Goal: Information Seeking & Learning: Learn about a topic

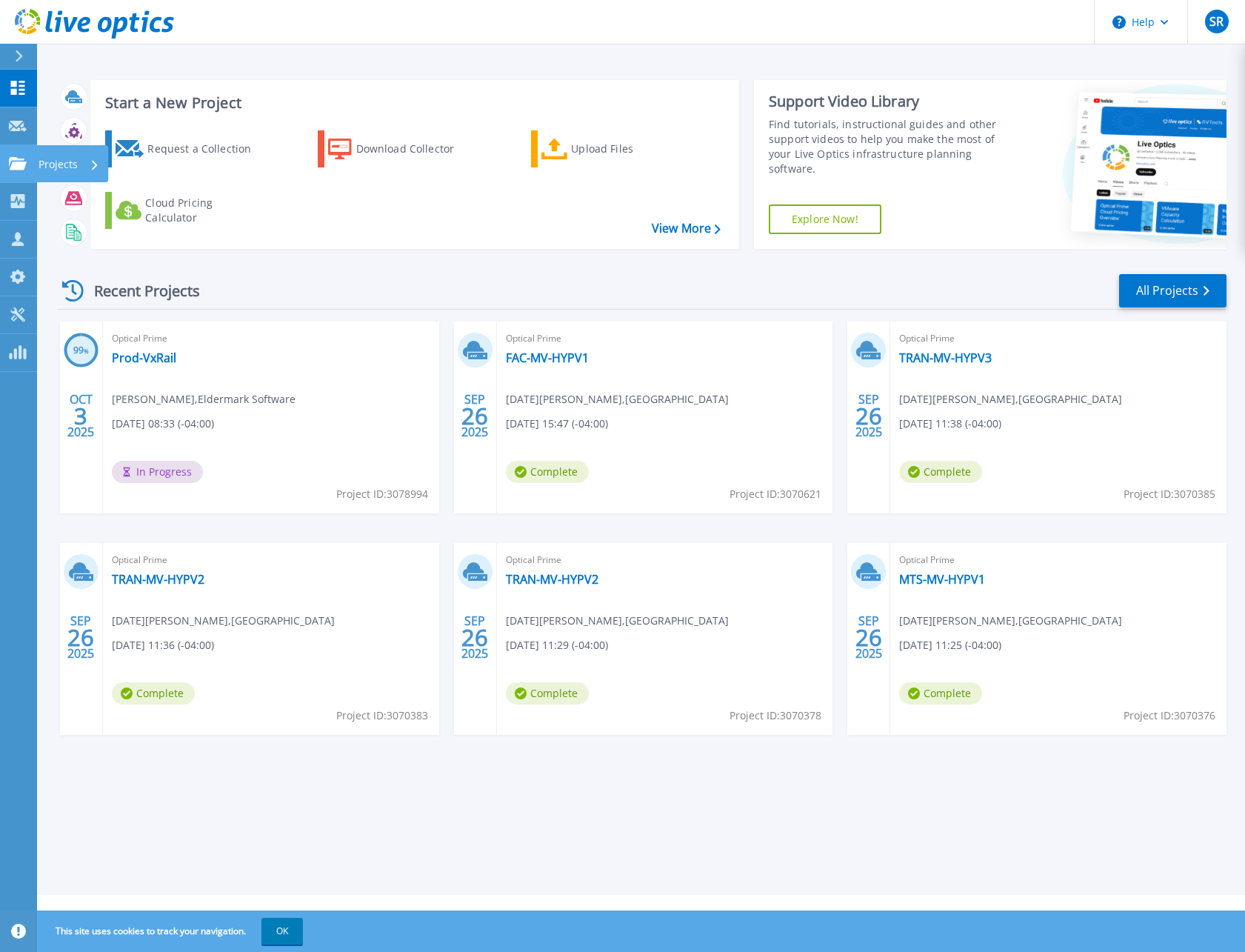
click at [22, 168] on icon at bounding box center [17, 163] width 17 height 13
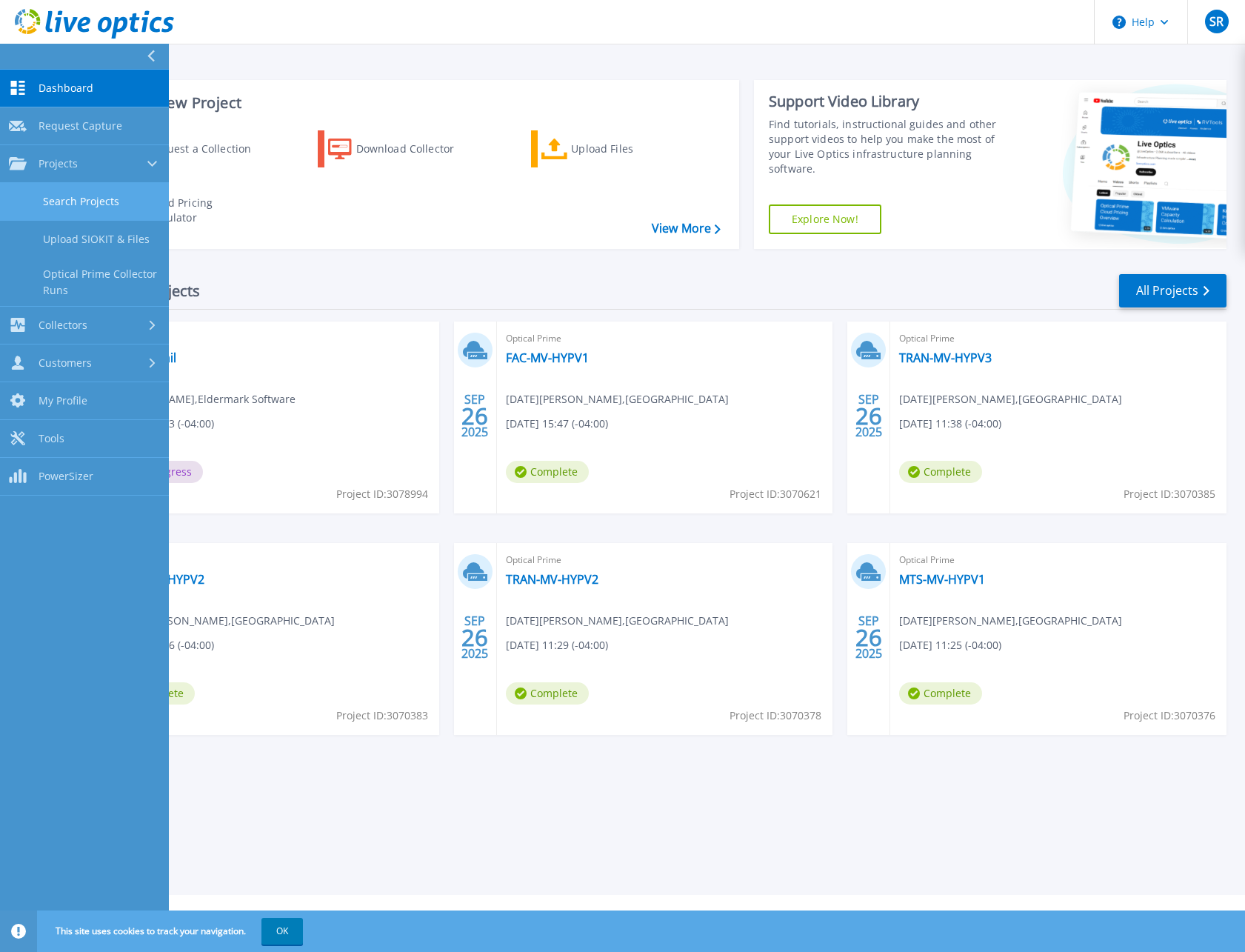
click at [62, 208] on link "Search Projects" at bounding box center [84, 202] width 169 height 38
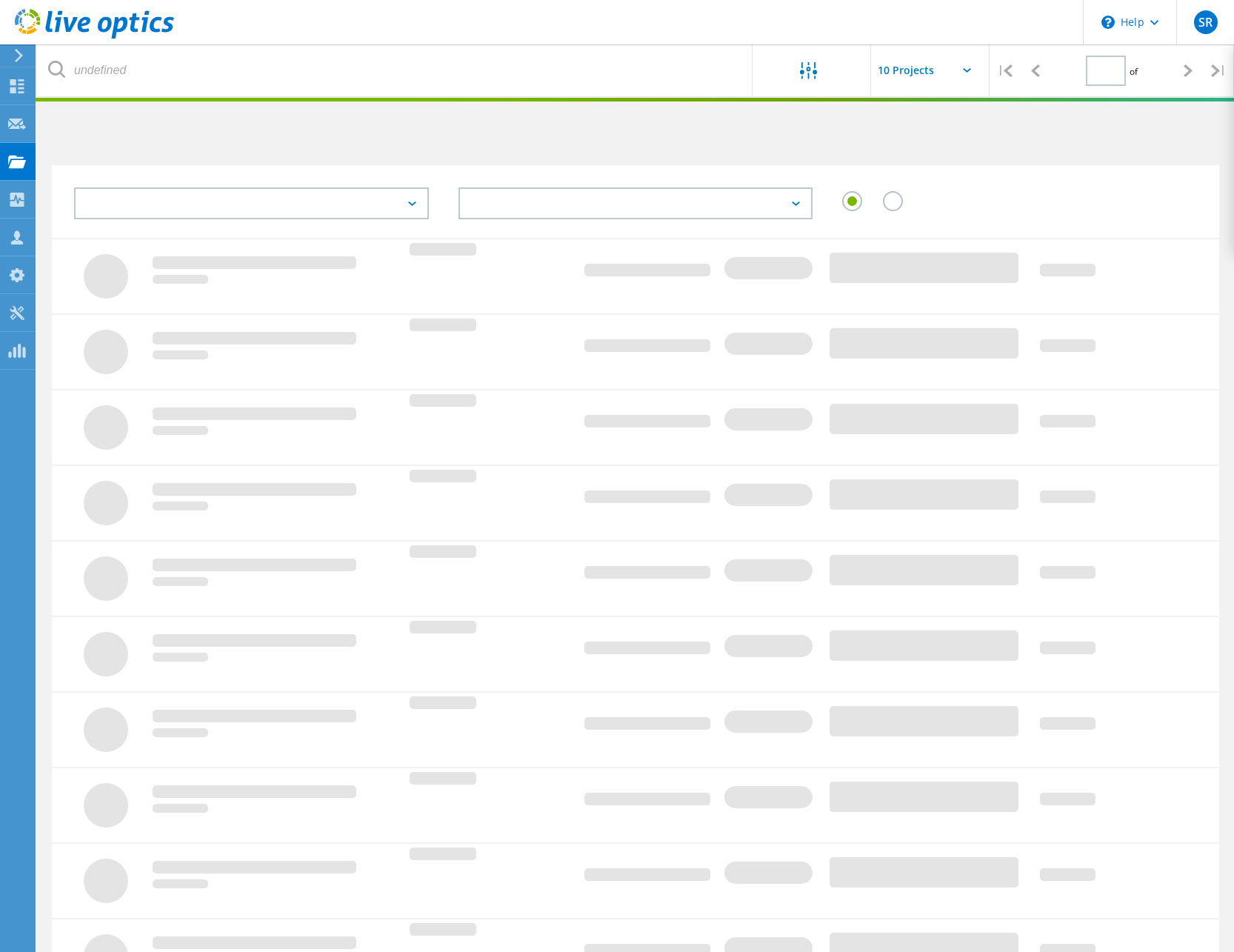
type input "1"
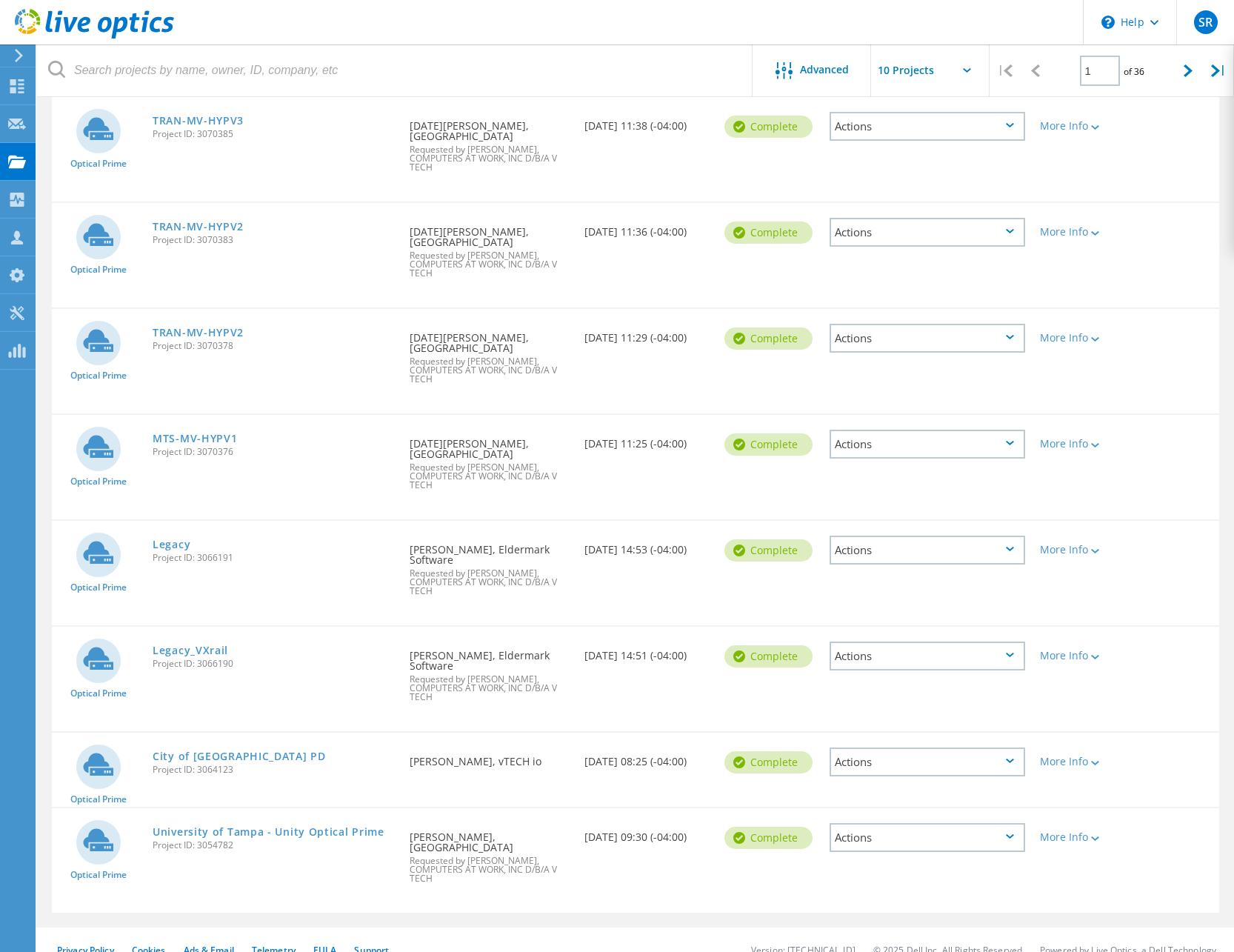
scroll to position [438, 0]
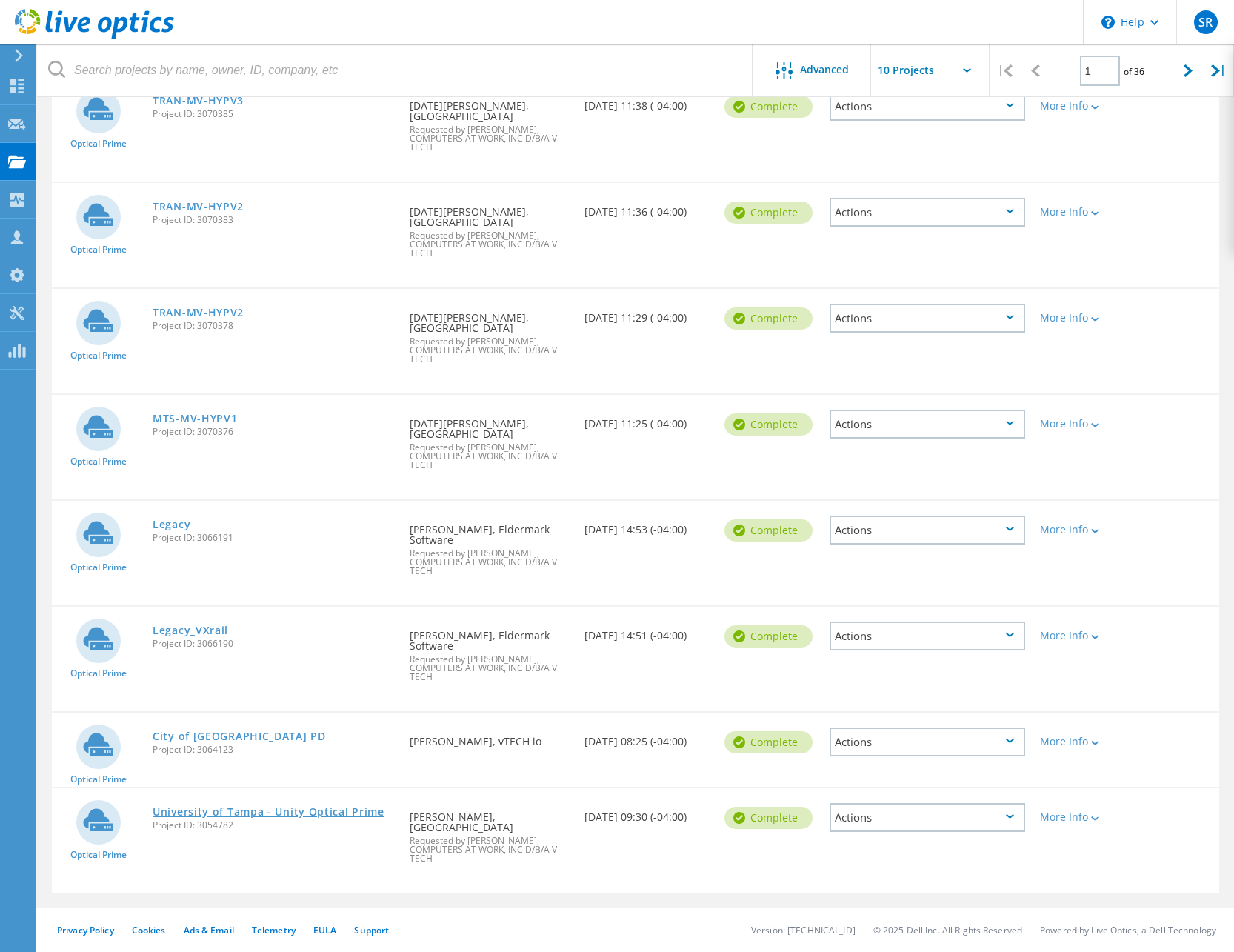
click at [325, 808] on link "University of Tampa - Unity Optical Prime" at bounding box center [268, 811] width 232 height 10
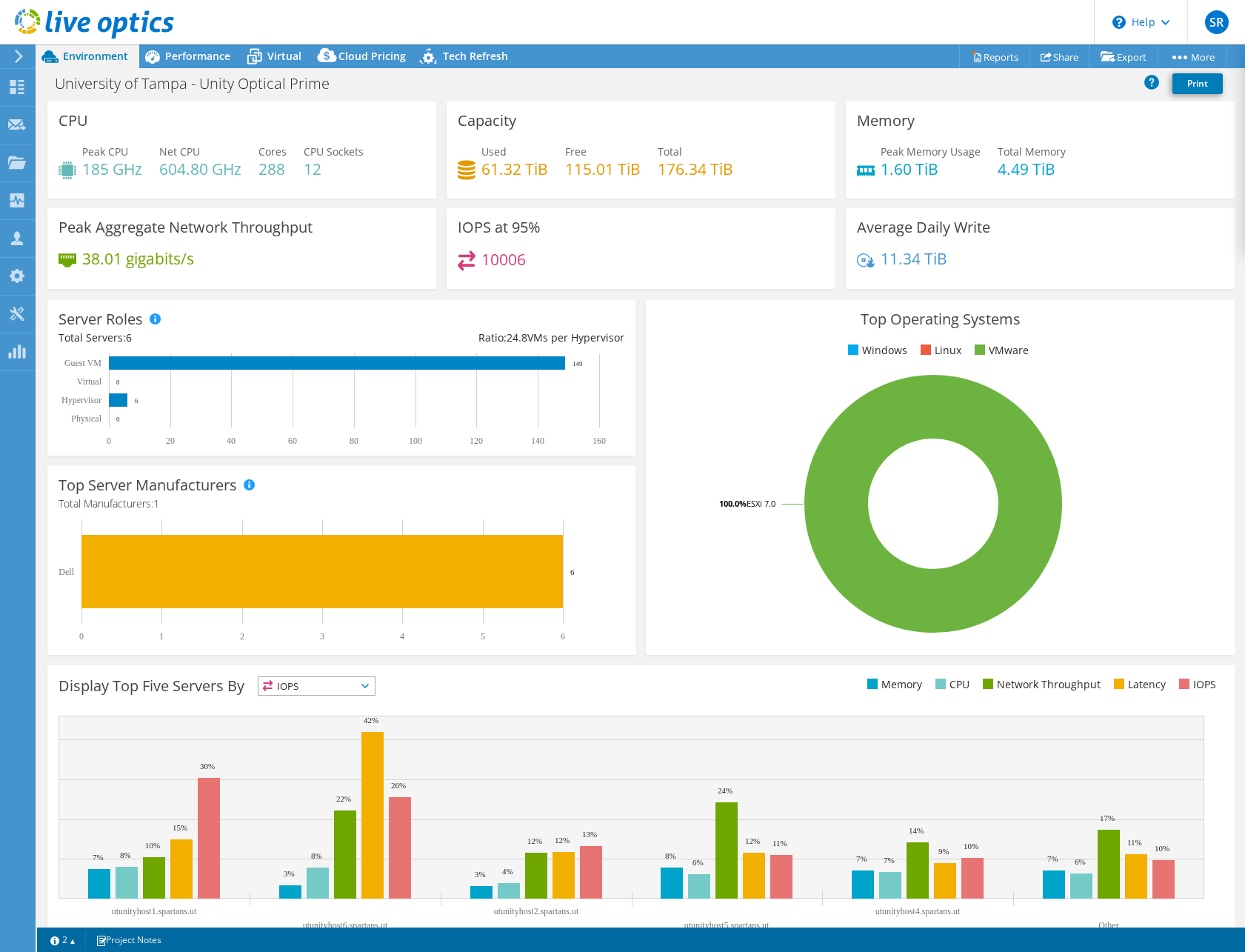
select select "USD"
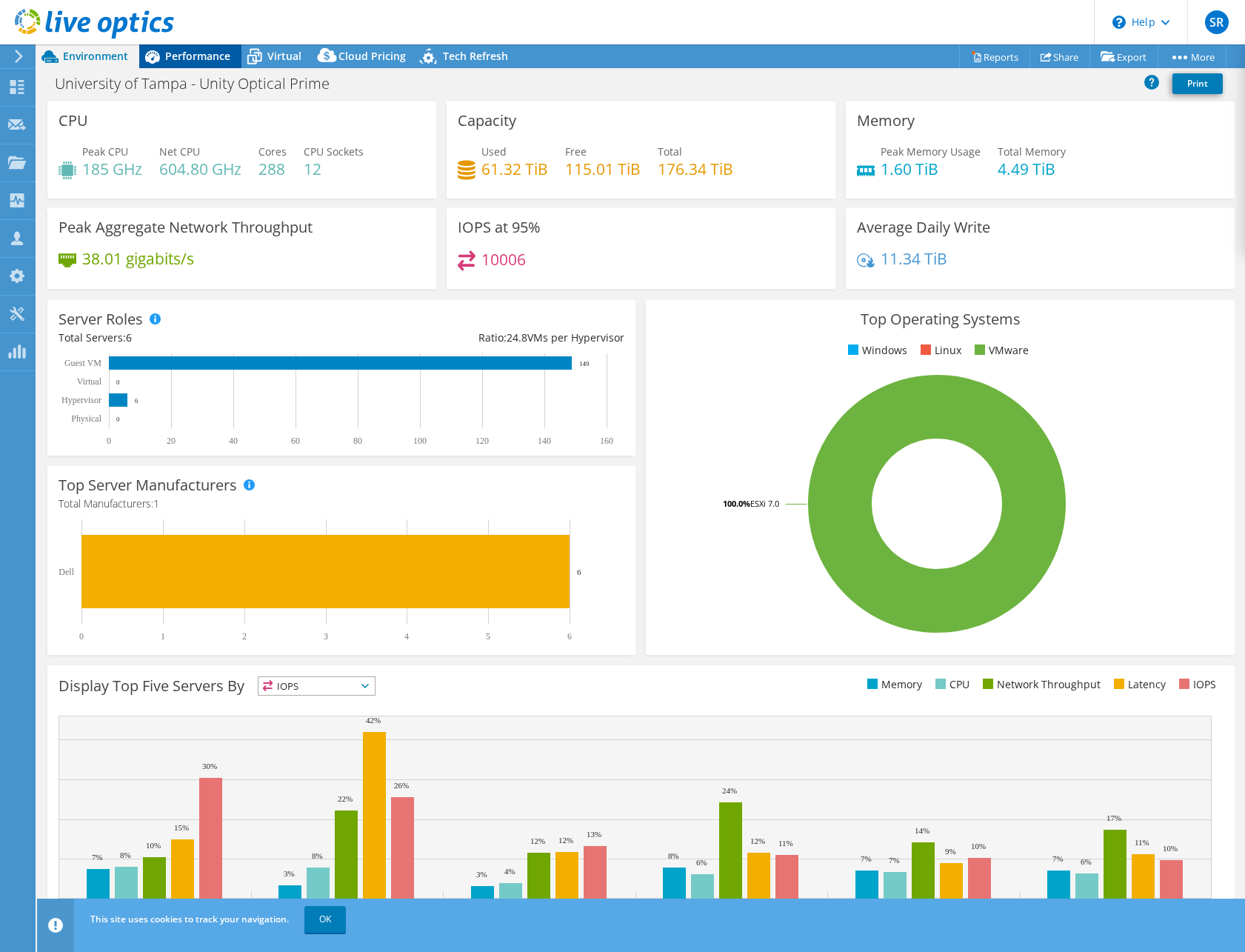
click at [200, 58] on span "Performance" at bounding box center [197, 56] width 65 height 14
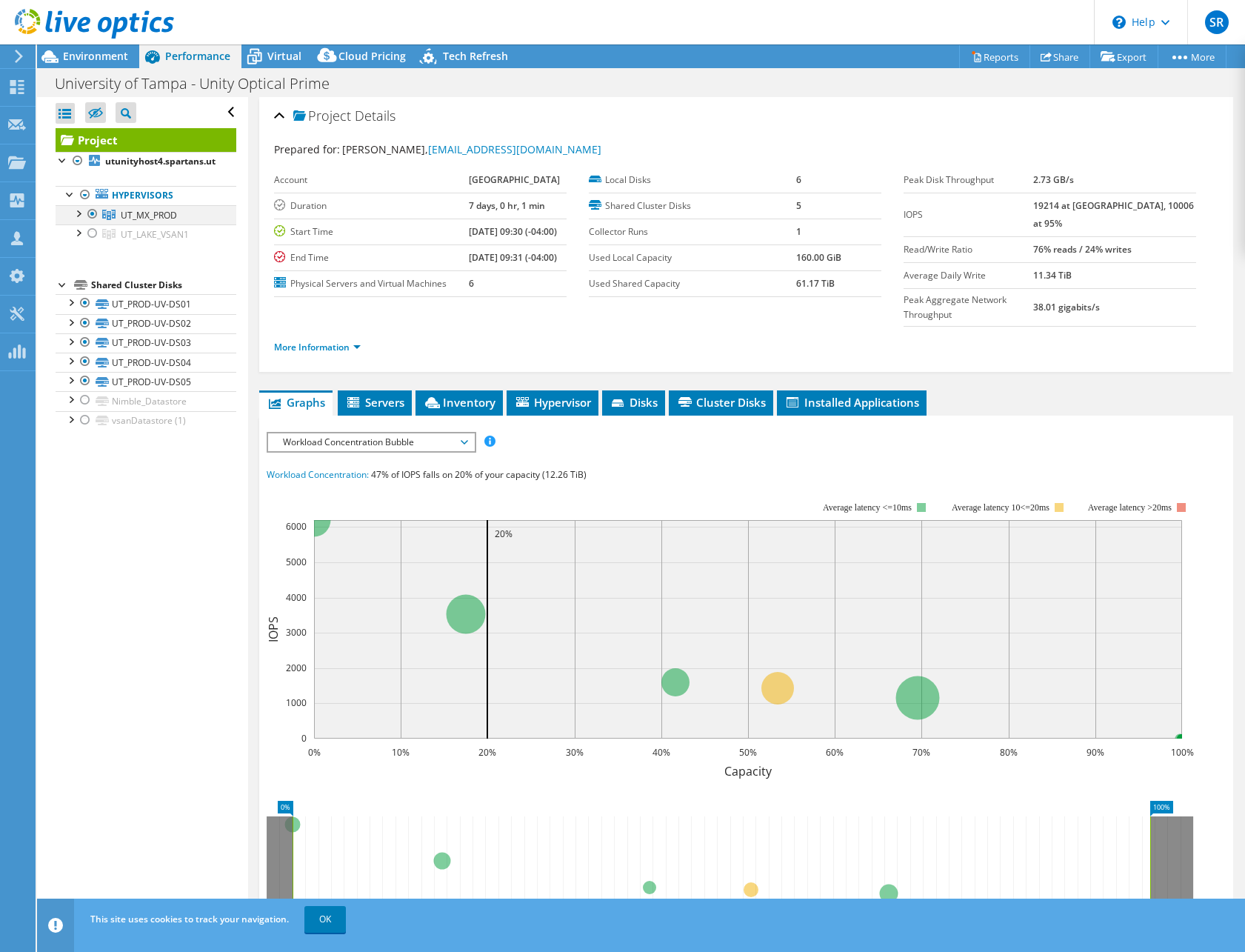
click at [75, 215] on div at bounding box center [77, 212] width 15 height 15
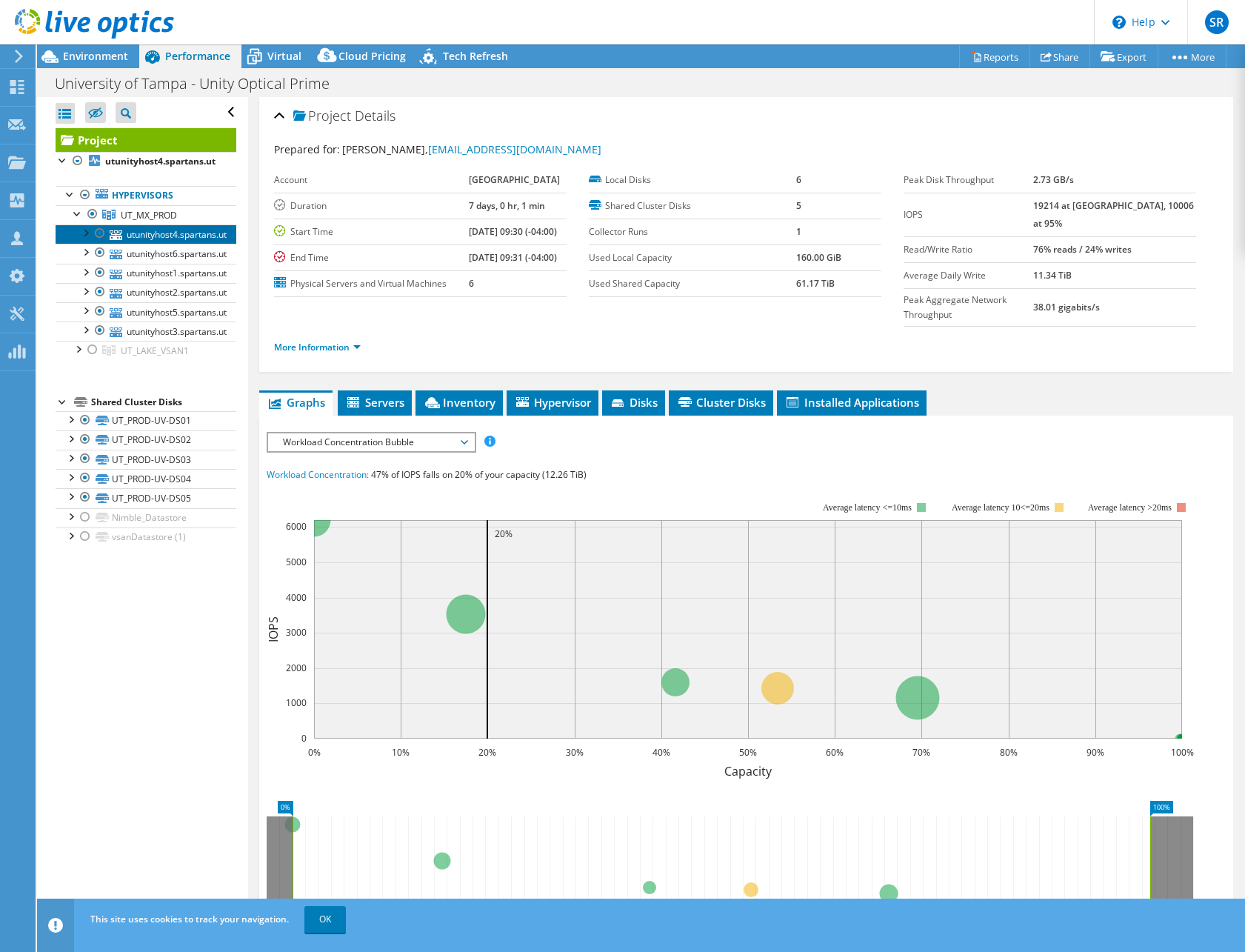
click at [147, 234] on link "utunityhost4.spartans.ut" at bounding box center [146, 234] width 180 height 19
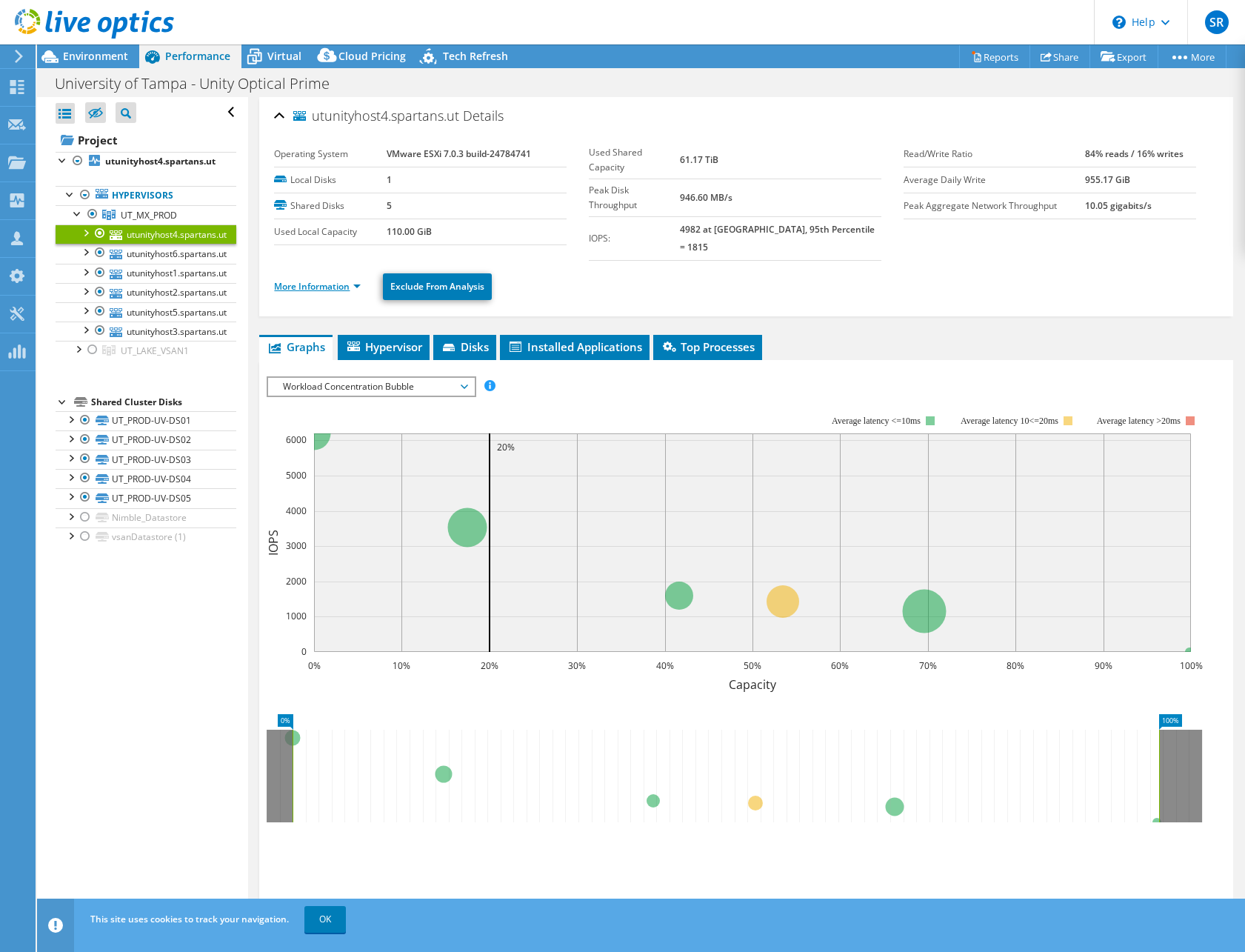
click at [359, 280] on link "More Information" at bounding box center [318, 286] width 87 height 13
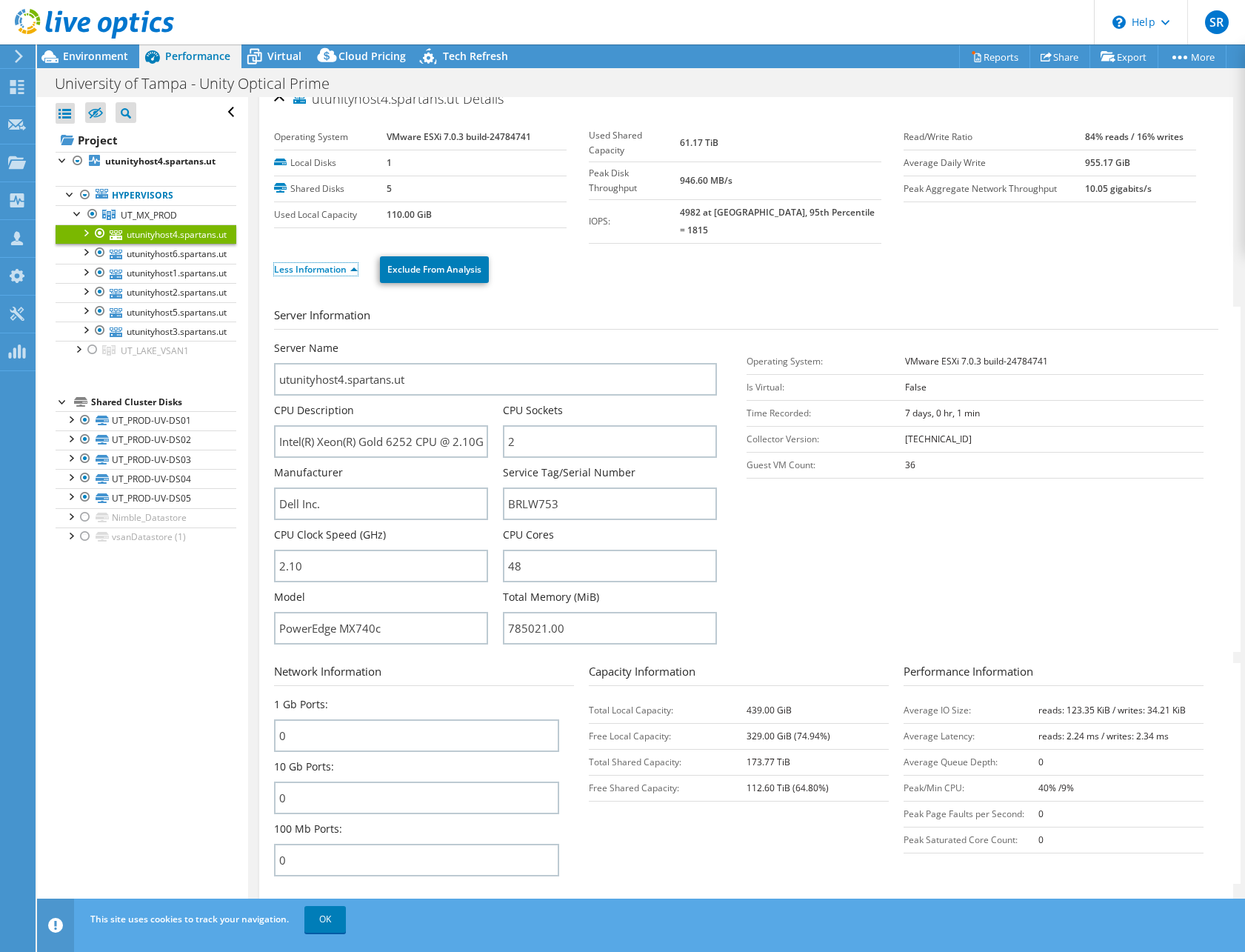
scroll to position [10, 0]
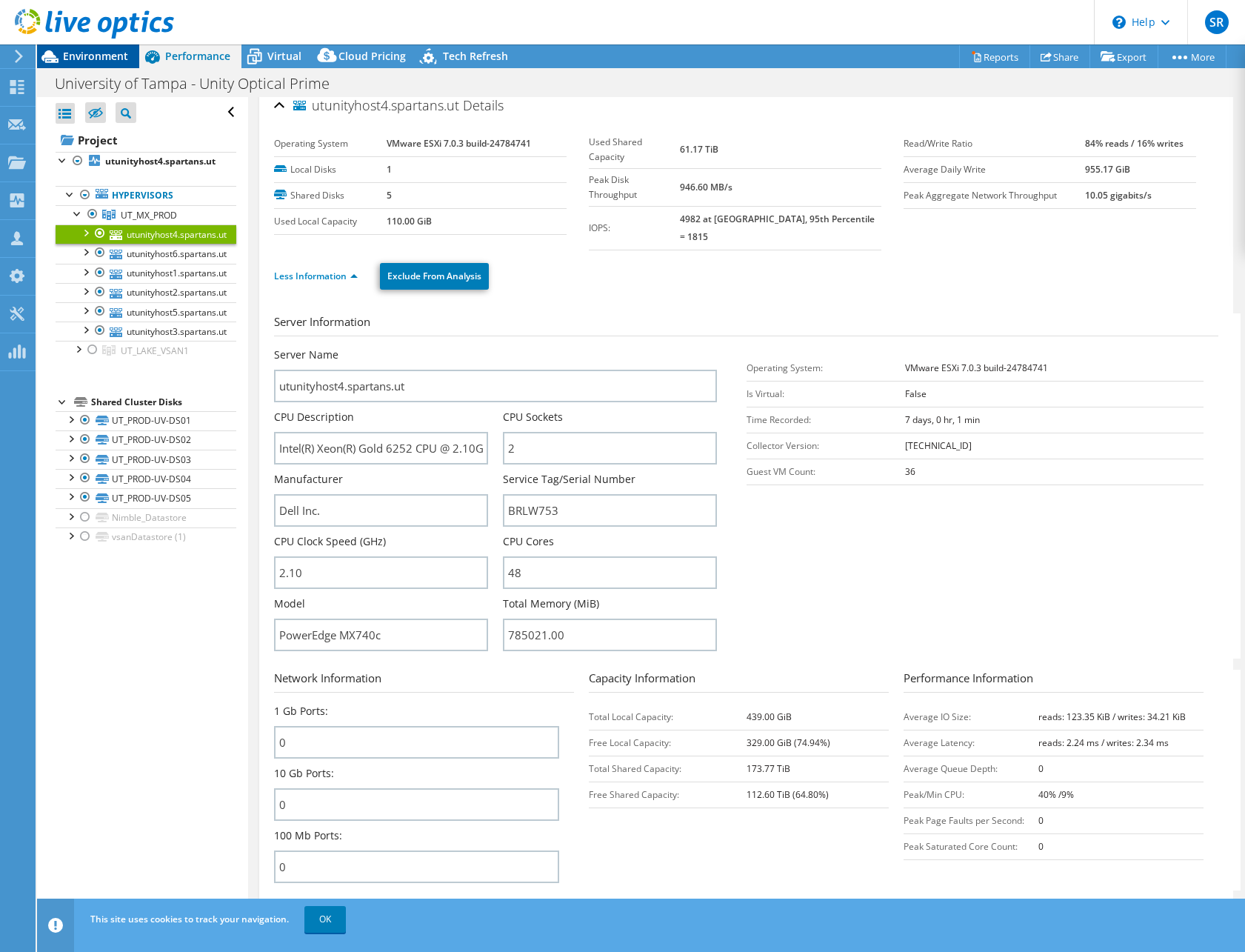
click at [108, 54] on span "Environment" at bounding box center [95, 56] width 65 height 14
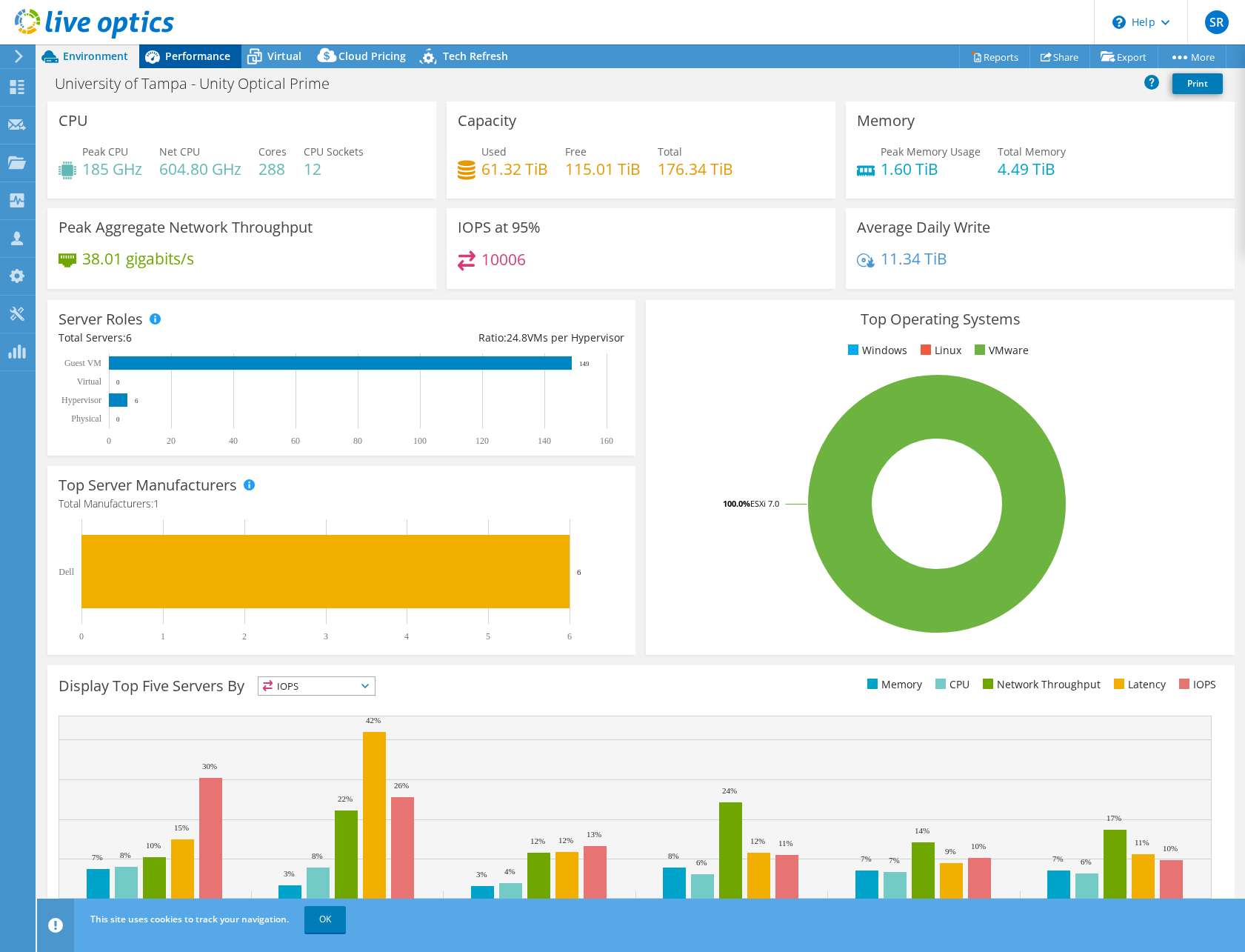
click at [189, 52] on span "Performance" at bounding box center [197, 56] width 65 height 14
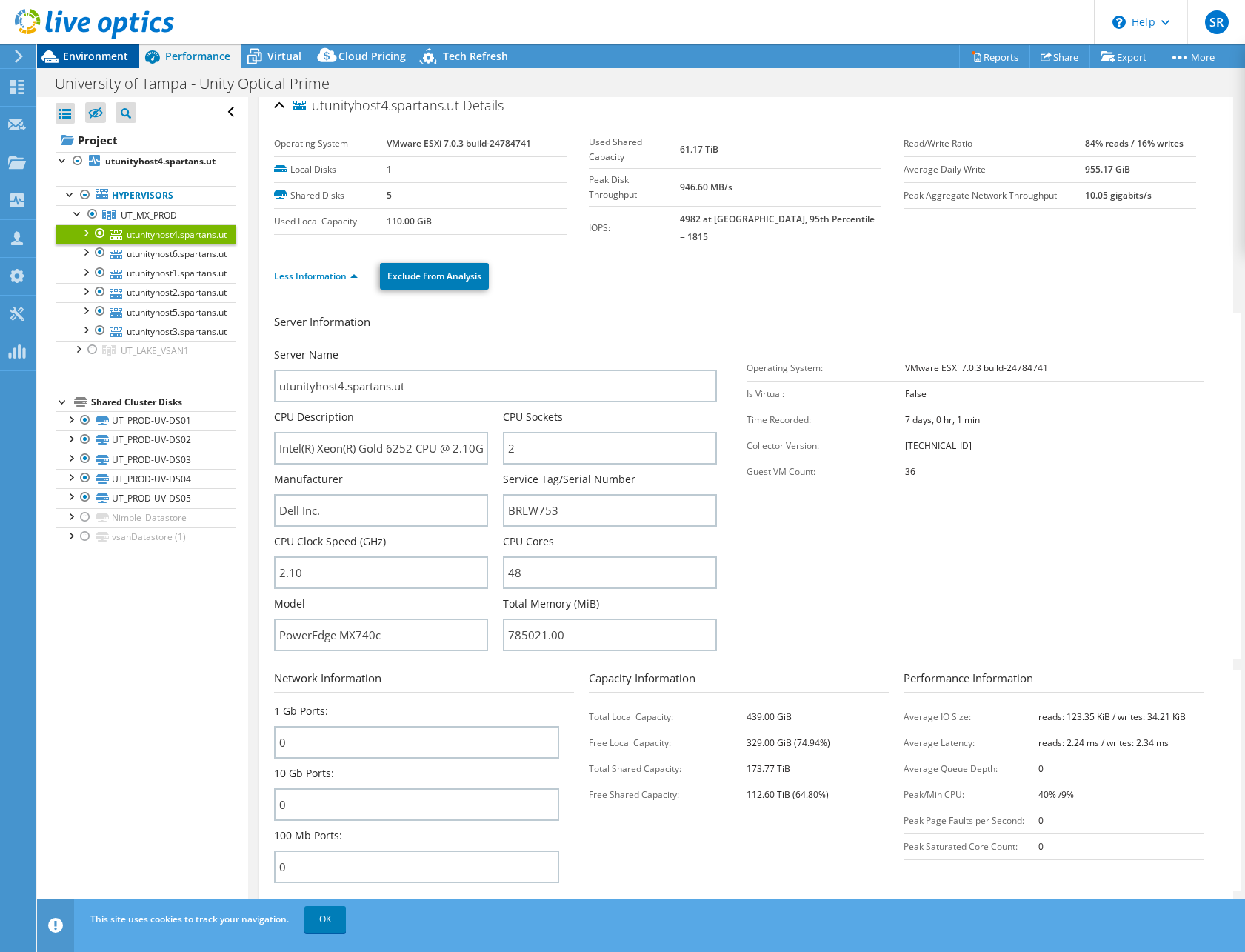
click at [105, 54] on span "Environment" at bounding box center [95, 56] width 65 height 14
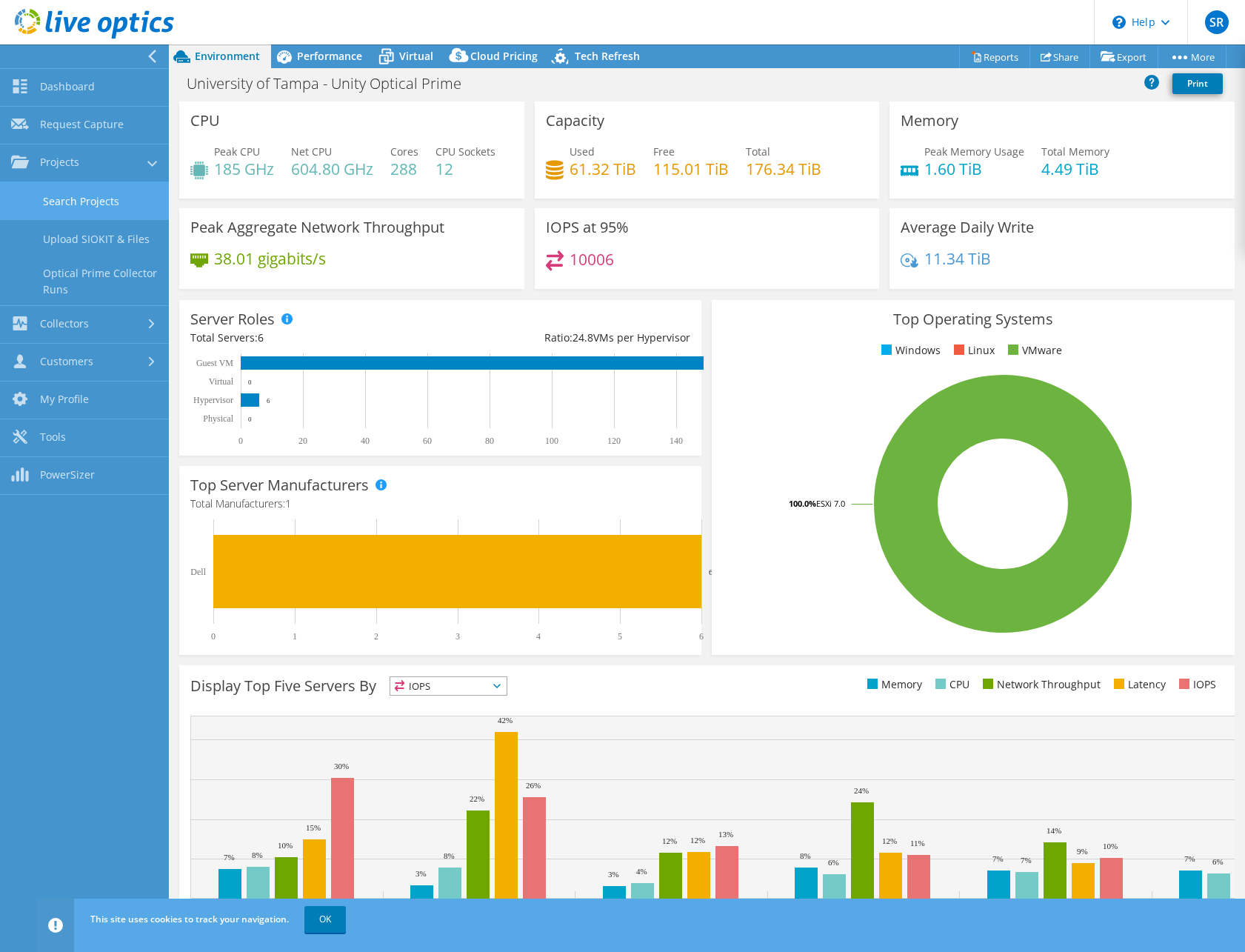
click at [73, 194] on link "Search Projects" at bounding box center [84, 201] width 169 height 38
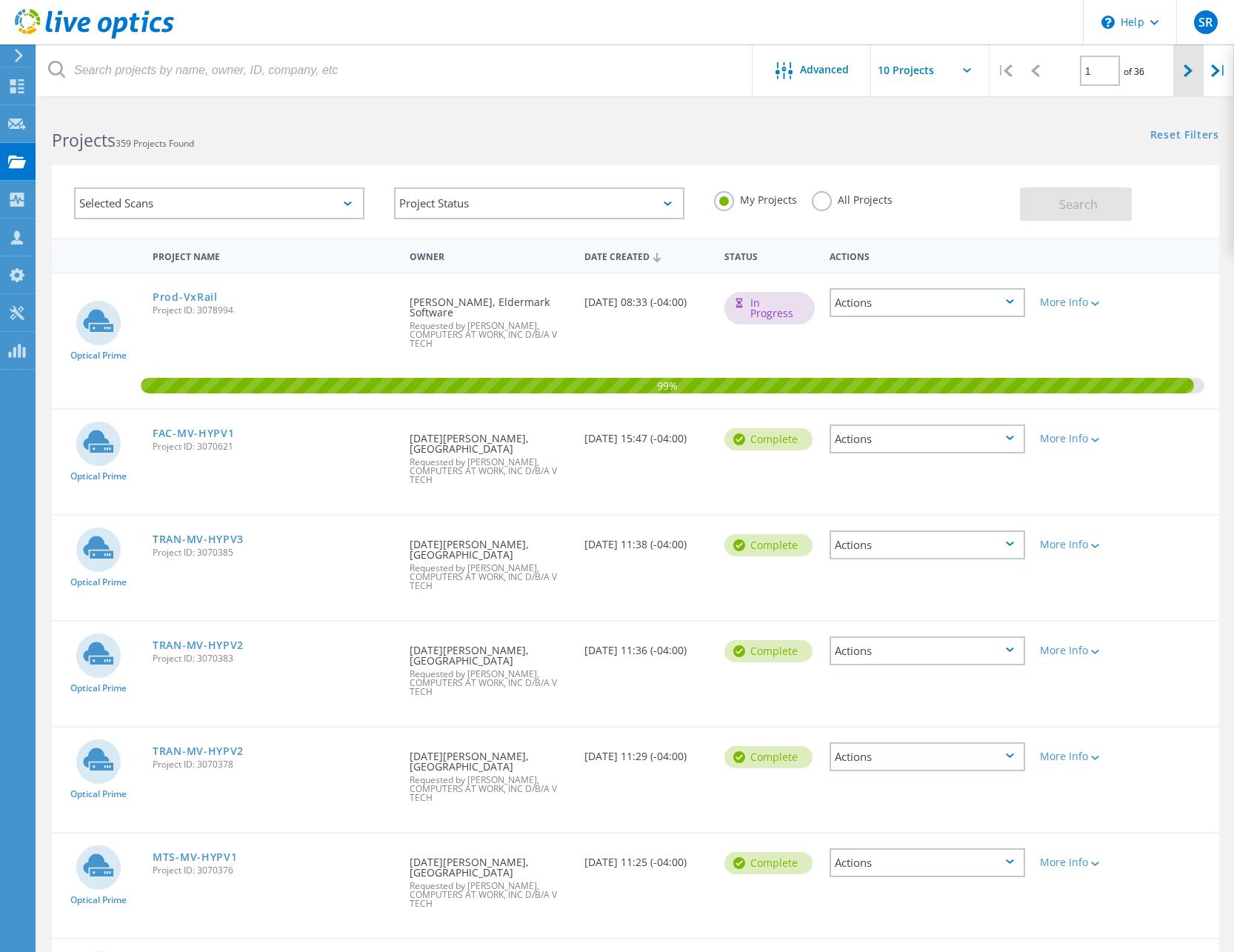
click at [1185, 72] on icon at bounding box center [1188, 70] width 9 height 13
type input "2"
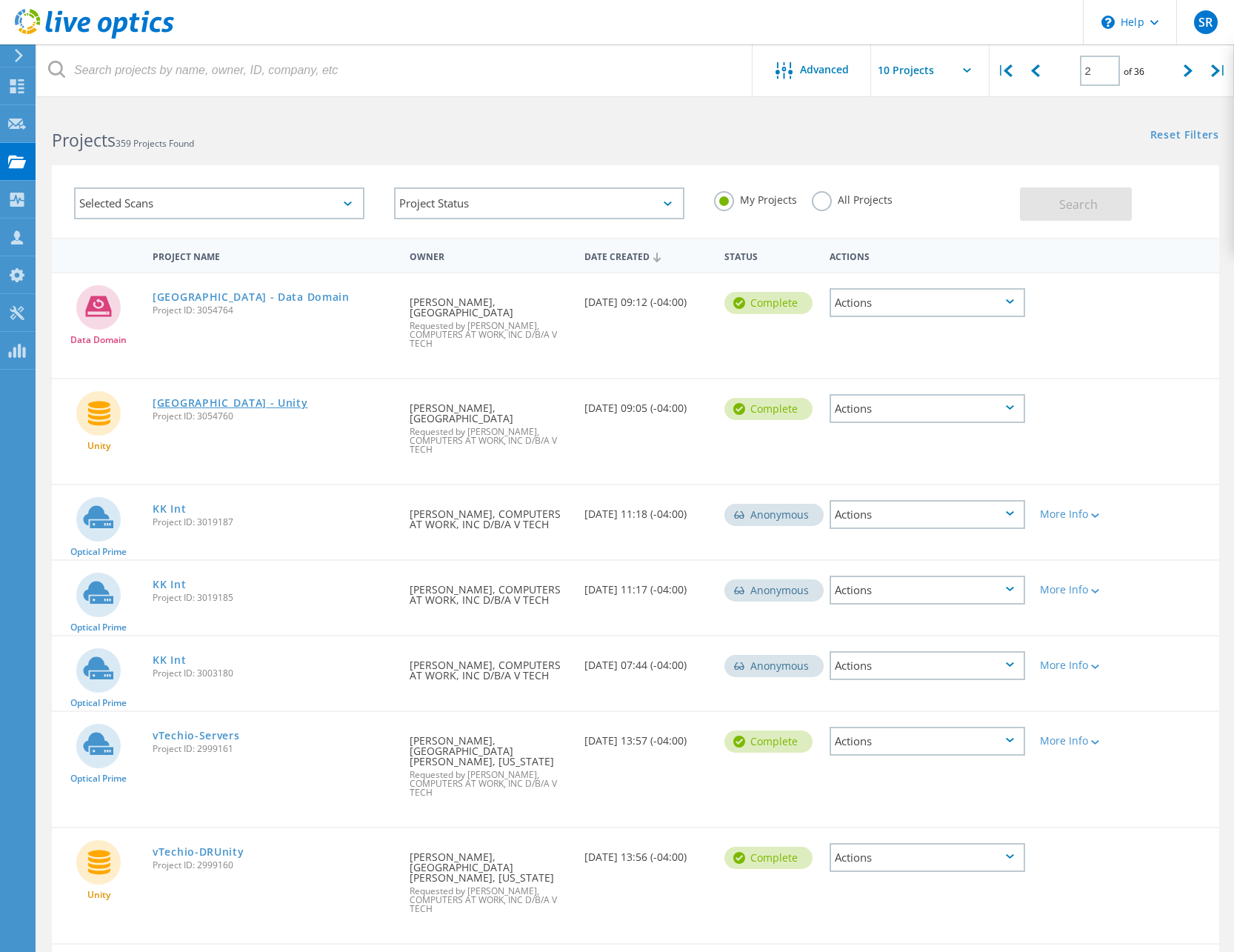
click at [278, 404] on link "University of Tampa - Unity" at bounding box center [230, 403] width 155 height 10
click at [1033, 82] on div at bounding box center [1034, 70] width 30 height 53
type input "1"
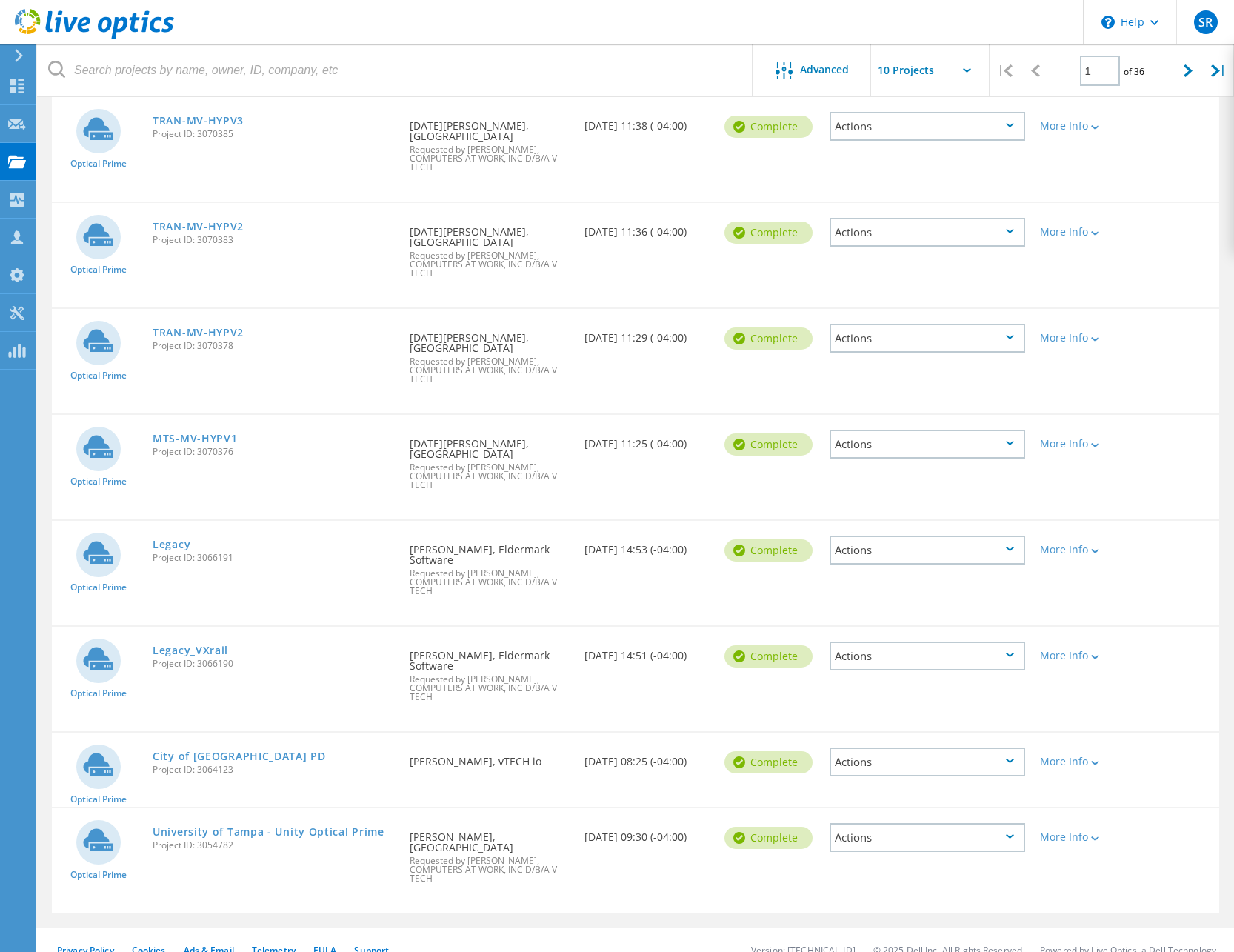
scroll to position [438, 0]
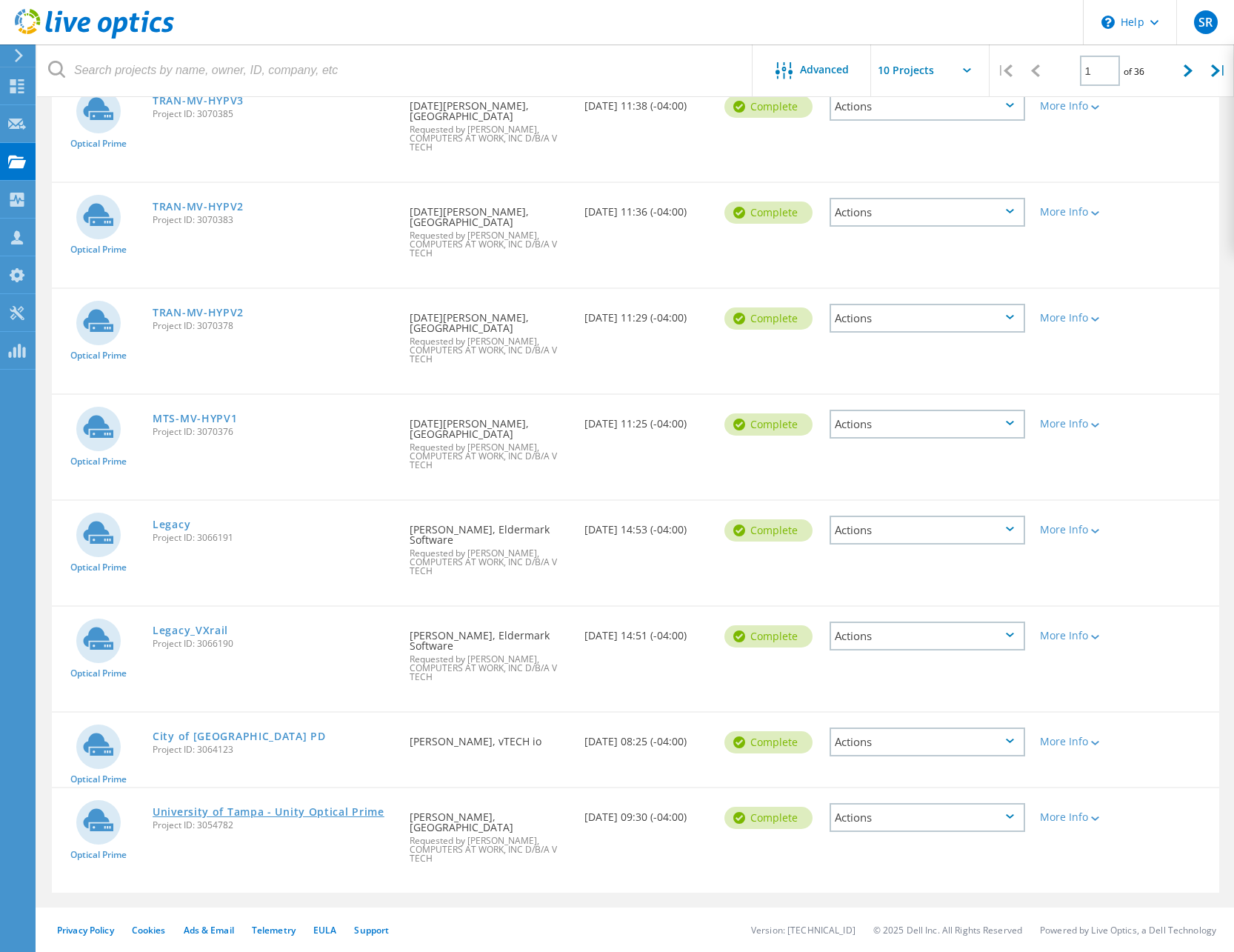
click at [285, 811] on link "University of Tampa - Unity Optical Prime" at bounding box center [268, 811] width 232 height 10
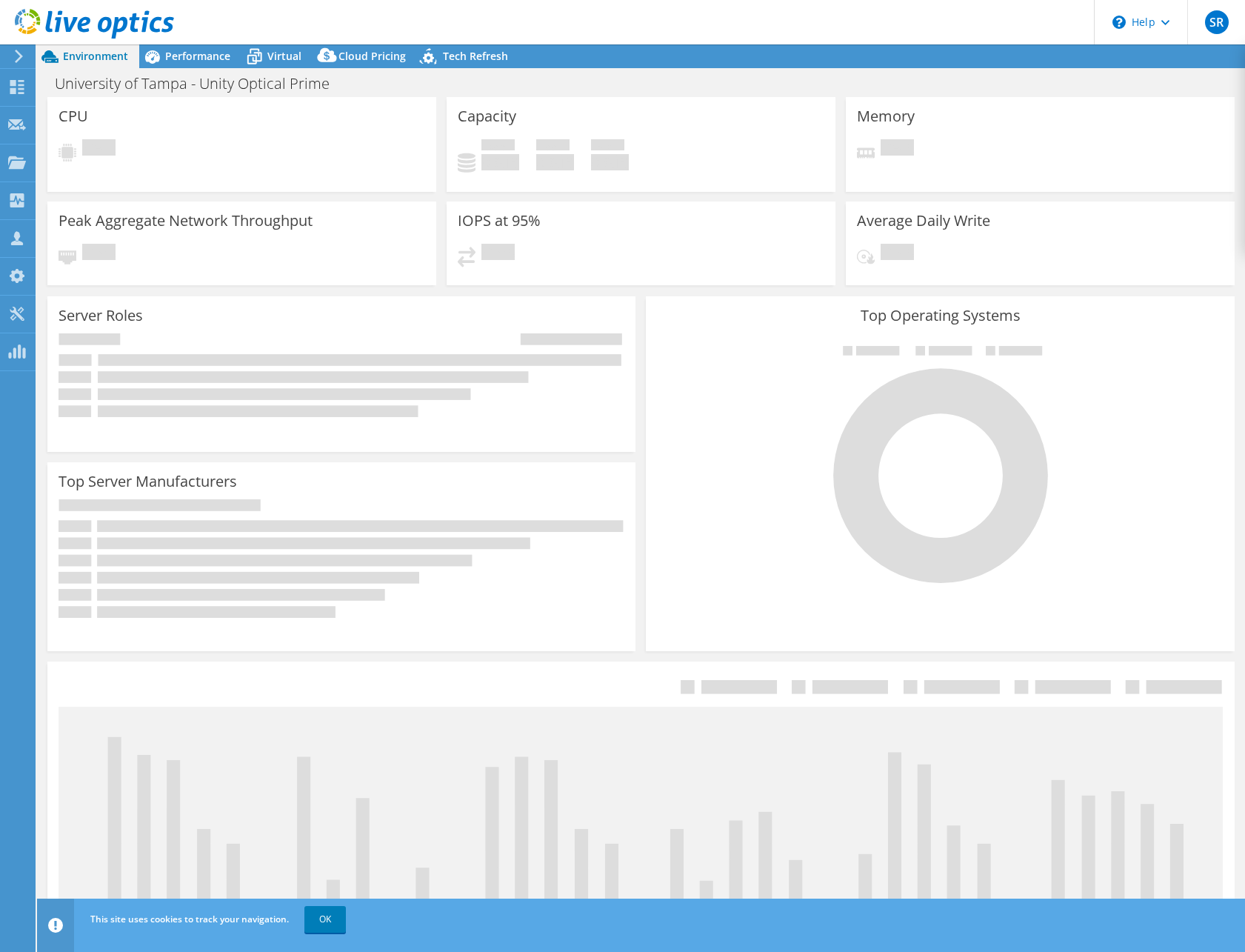
select select "USD"
